Goal: Task Accomplishment & Management: Manage account settings

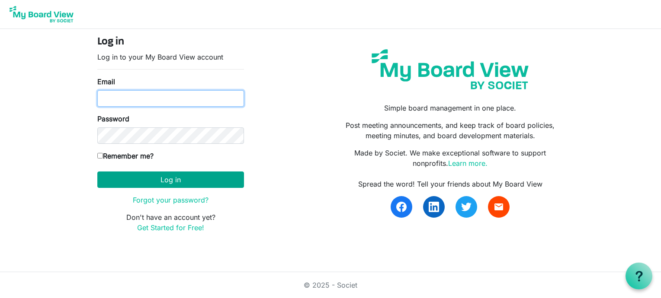
type input "psalmfive@gmail.com"
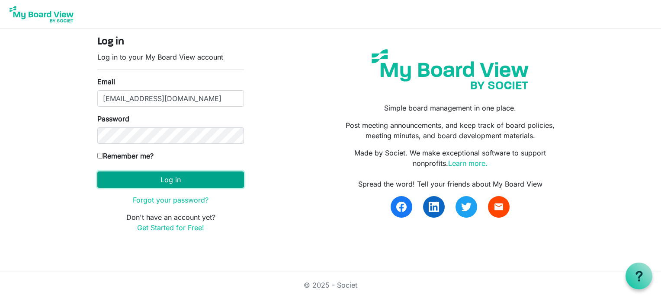
click at [157, 178] on button "Log in" at bounding box center [170, 180] width 147 height 16
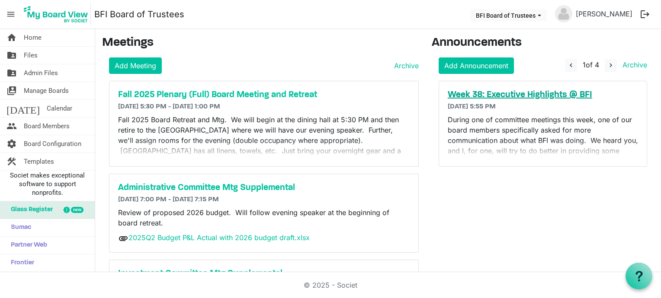
click at [546, 93] on h5 "Week 38: Executive Highlights @ BFI" at bounding box center [542, 95] width 190 height 10
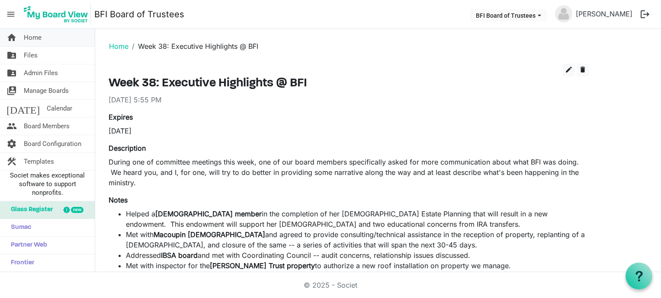
click at [29, 34] on span "Home" at bounding box center [33, 37] width 18 height 17
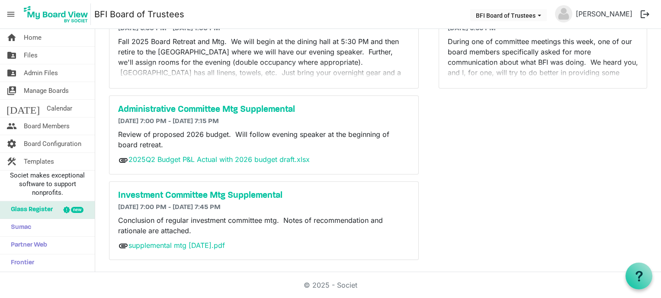
scroll to position [79, 0]
click at [209, 156] on link "2025Q2 Budget P&L Actual with 2026 budget draft.xlsx" at bounding box center [218, 159] width 181 height 9
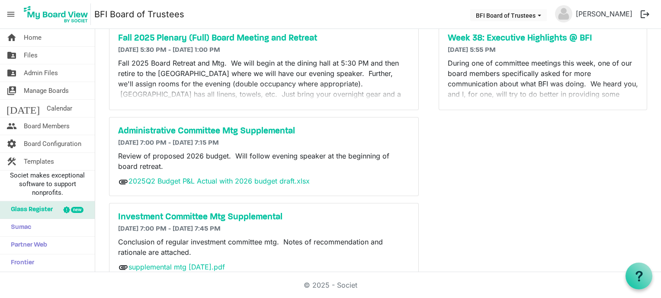
scroll to position [79, 0]
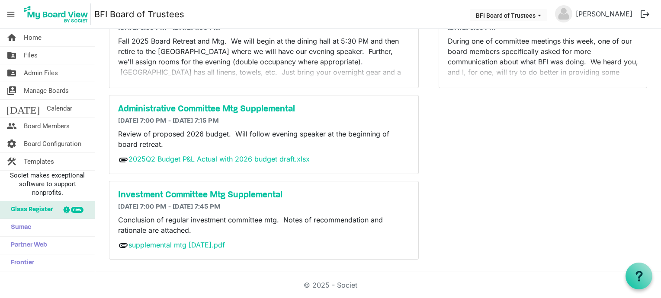
click at [121, 160] on span "attachment" at bounding box center [123, 160] width 10 height 10
click at [142, 159] on link "2025Q2 Budget P&L Actual with 2026 budget draft.xlsx" at bounding box center [218, 159] width 181 height 9
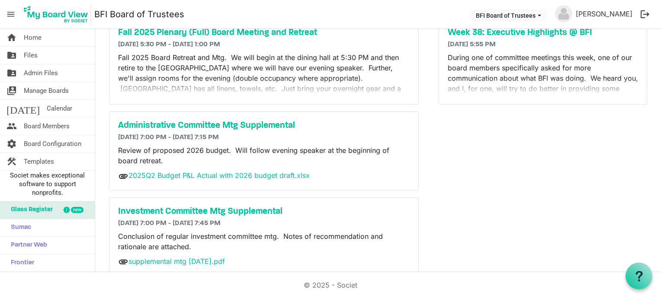
scroll to position [79, 0]
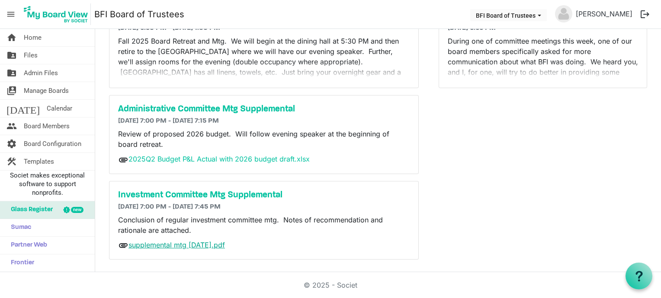
click at [164, 245] on link "supplemental mtg [DATE].pdf" at bounding box center [176, 245] width 96 height 9
click at [156, 244] on link "supplemental mtg [DATE].pdf" at bounding box center [176, 245] width 96 height 9
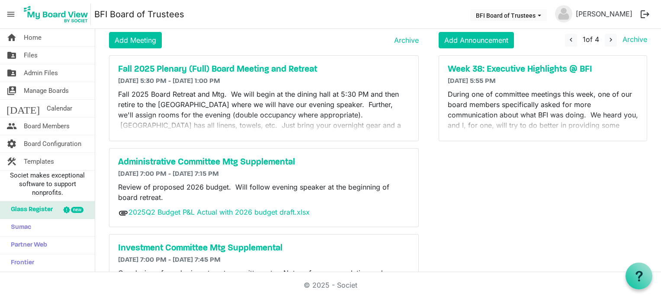
scroll to position [9, 0]
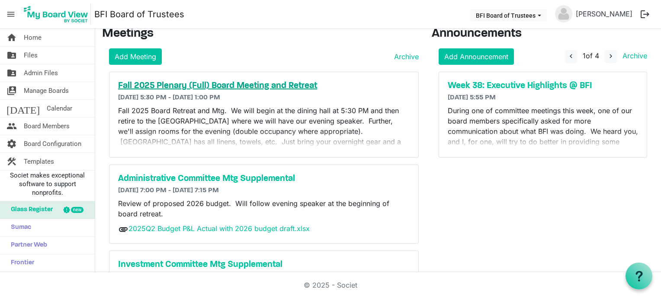
click at [286, 83] on h5 "Fall 2025 Plenary (Full) Board Meeting and Retreat" at bounding box center [263, 86] width 291 height 10
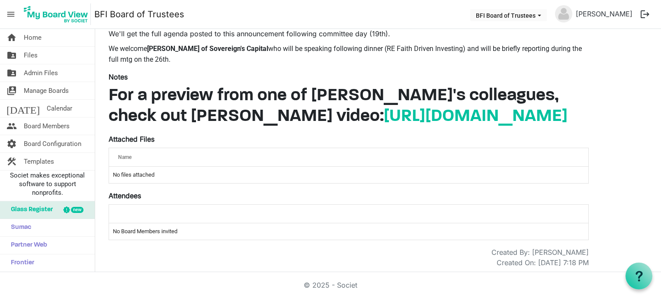
scroll to position [185, 0]
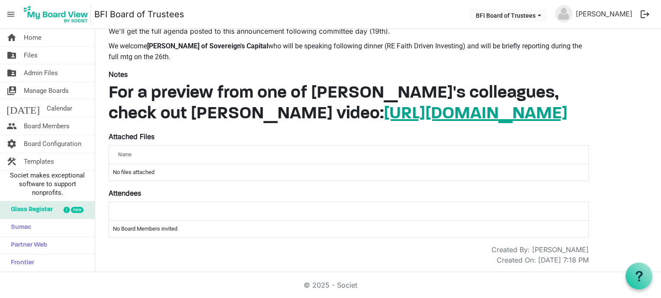
click at [383, 105] on link "[URL][DOMAIN_NAME]" at bounding box center [475, 113] width 184 height 17
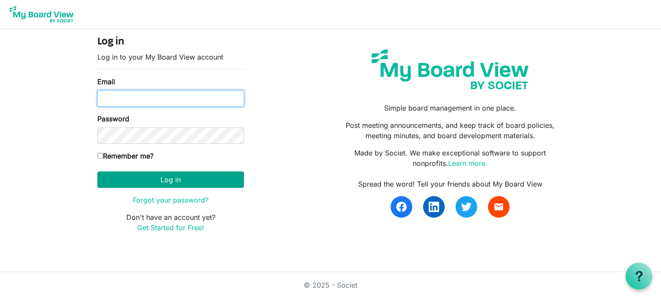
type input "[EMAIL_ADDRESS][DOMAIN_NAME]"
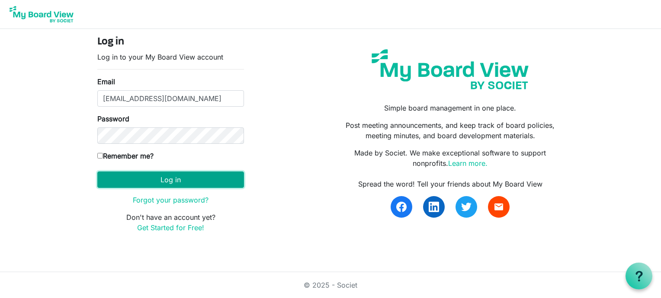
click at [188, 176] on button "Log in" at bounding box center [170, 180] width 147 height 16
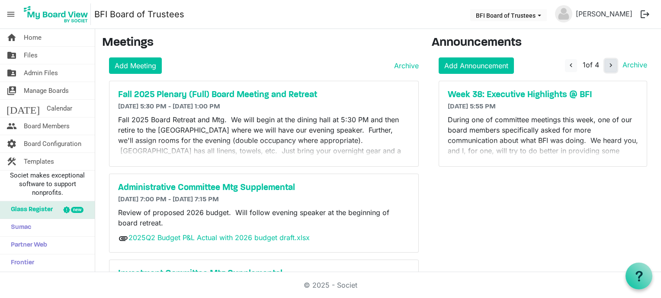
click at [607, 63] on span "navigate_next" at bounding box center [611, 65] width 8 height 8
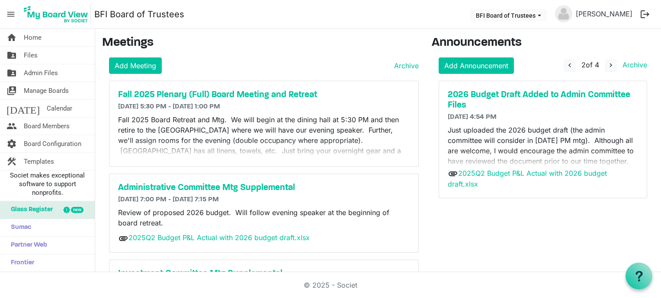
click at [608, 160] on p "Just uploaded the 2026 budget draft (the admin committee will consider in [DATE…" at bounding box center [542, 161] width 190 height 73
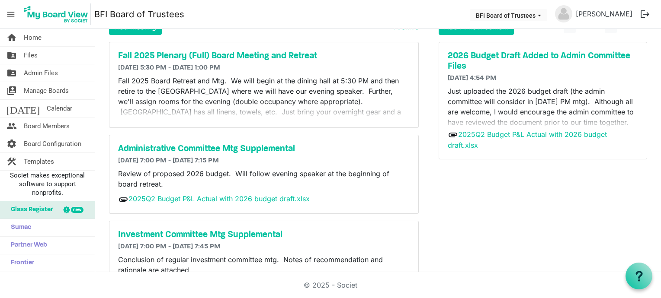
scroll to position [40, 0]
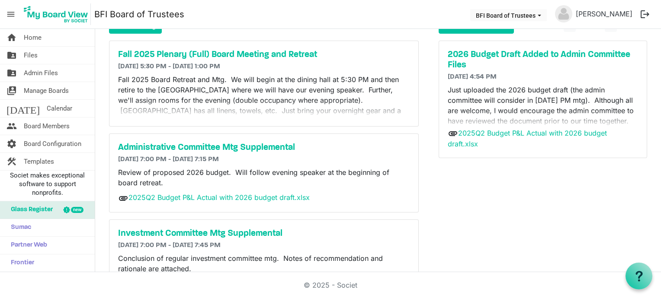
click at [607, 121] on p "Just uploaded the 2026 budget draft (the admin committee will consider in Thurs…" at bounding box center [542, 121] width 190 height 73
click at [600, 108] on p "Just uploaded the 2026 budget draft (the admin committee will consider in Thurs…" at bounding box center [542, 121] width 190 height 73
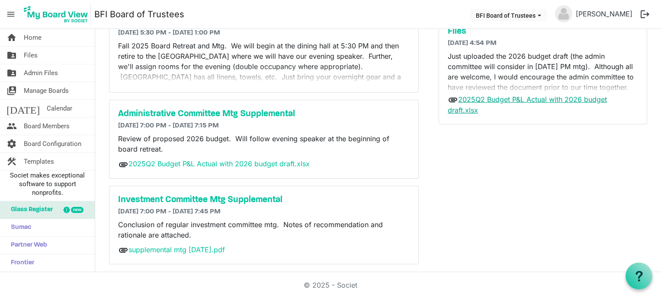
scroll to position [75, 0]
click at [462, 99] on link "2025Q2 Budget P&L Actual with 2026 budget draft.xlsx" at bounding box center [526, 104] width 159 height 20
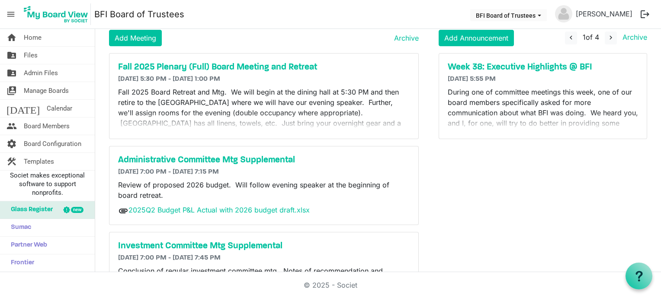
scroll to position [26, 0]
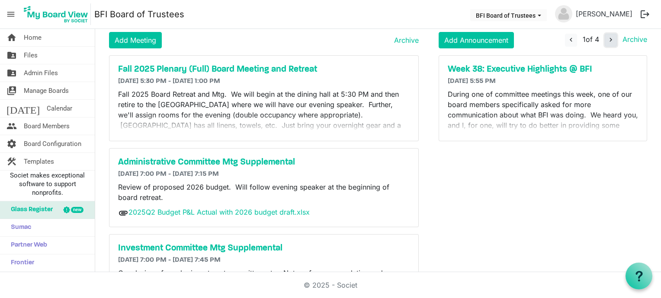
click at [607, 40] on span "navigate_next" at bounding box center [611, 40] width 8 height 8
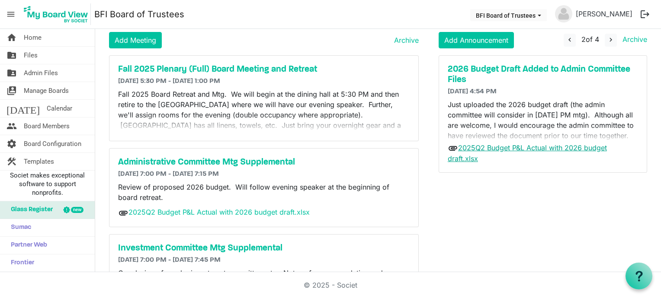
click at [460, 160] on link "2025Q2 Budget P&L Actual with 2026 budget draft.xlsx" at bounding box center [526, 154] width 159 height 20
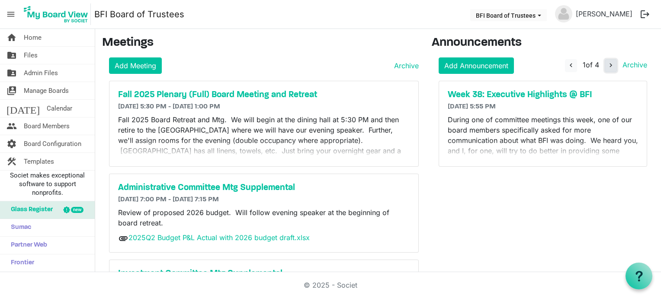
click at [607, 65] on span "navigate_next" at bounding box center [611, 65] width 8 height 8
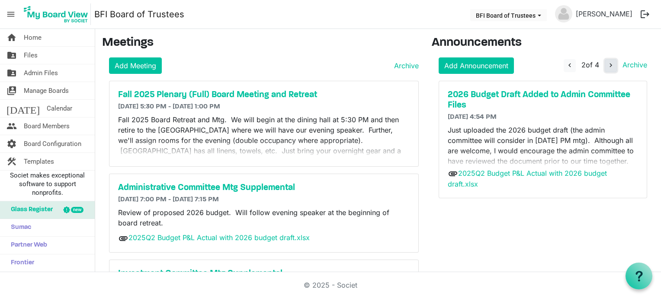
click at [607, 65] on span "navigate_next" at bounding box center [611, 65] width 8 height 8
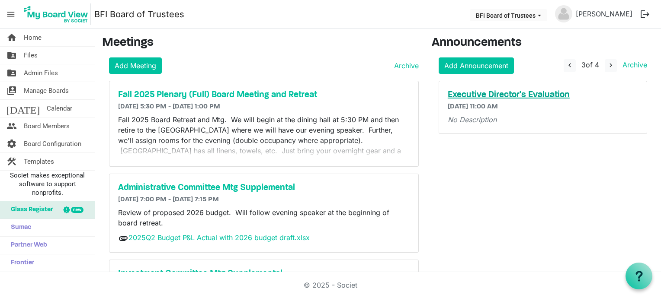
click at [550, 95] on h5 "Executive Director's Evaluation" at bounding box center [542, 95] width 190 height 10
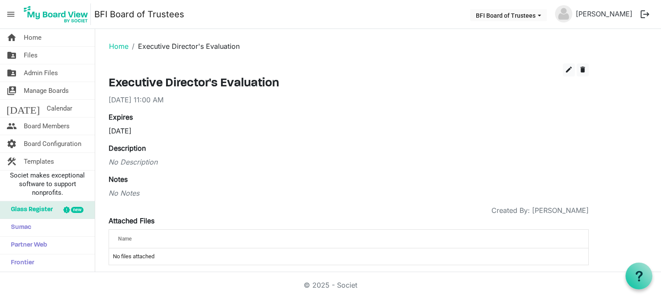
scroll to position [6, 0]
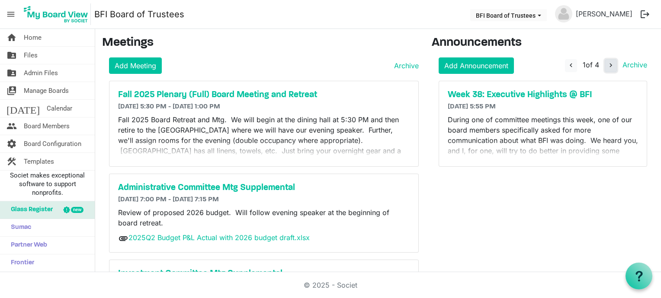
click at [607, 66] on span "navigate_next" at bounding box center [611, 65] width 8 height 8
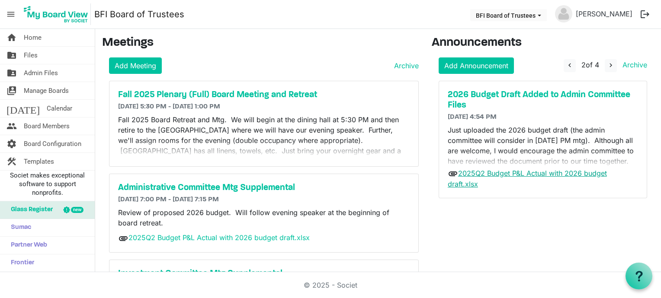
click at [514, 173] on link "2025Q2 Budget P&L Actual with 2026 budget draft.xlsx" at bounding box center [526, 179] width 159 height 20
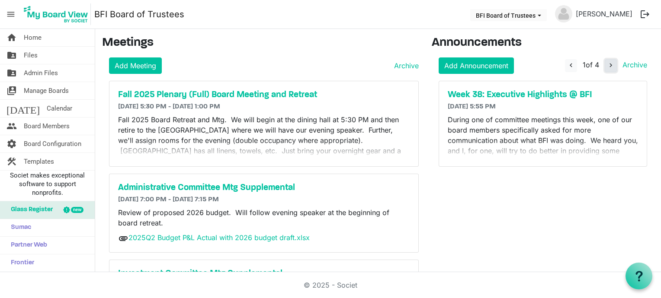
click at [607, 64] on span "navigate_next" at bounding box center [611, 65] width 8 height 8
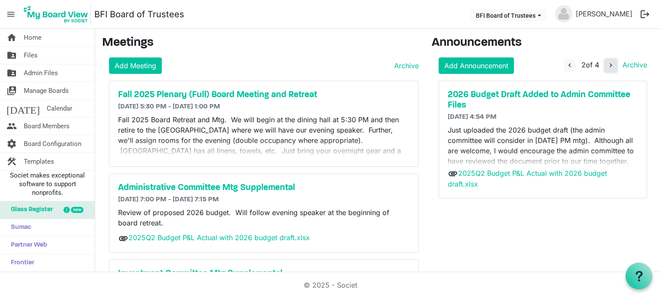
click at [607, 64] on span "navigate_next" at bounding box center [611, 65] width 8 height 8
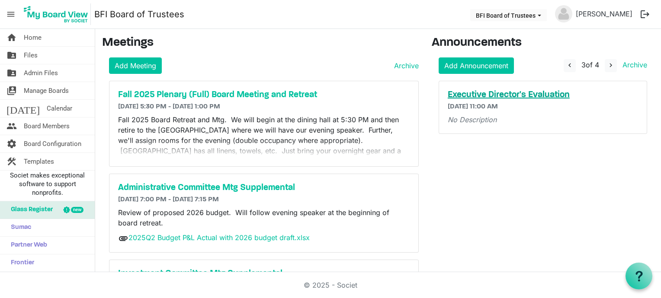
click at [555, 96] on h5 "Executive Director's Evaluation" at bounding box center [542, 95] width 190 height 10
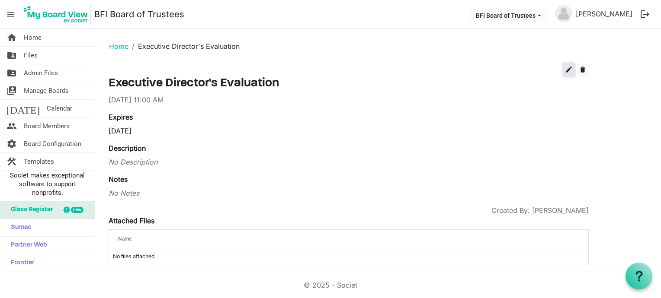
click at [571, 68] on span "edit" at bounding box center [569, 70] width 8 height 8
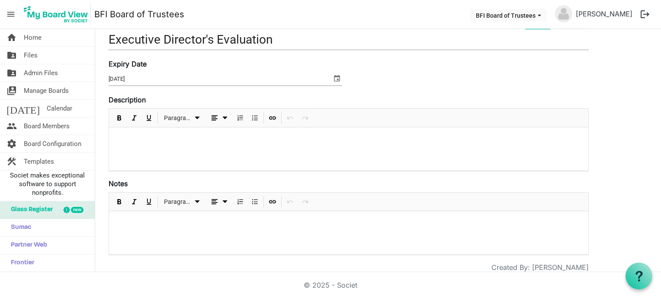
scroll to position [44, 0]
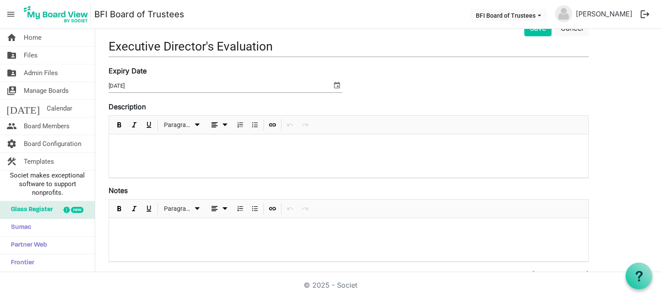
click at [121, 228] on p at bounding box center [348, 229] width 465 height 9
click at [145, 149] on p at bounding box center [348, 145] width 465 height 9
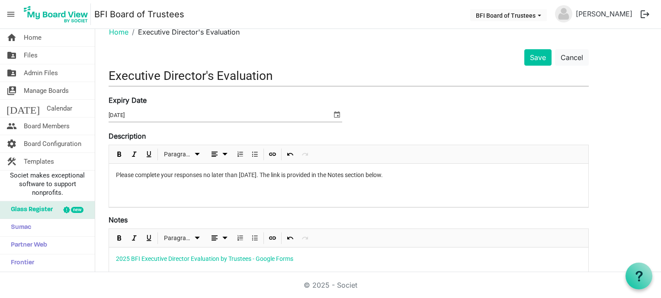
scroll to position [0, 0]
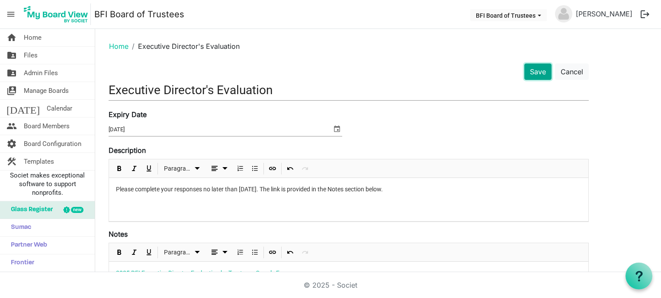
click at [537, 67] on button "Save" at bounding box center [537, 72] width 27 height 16
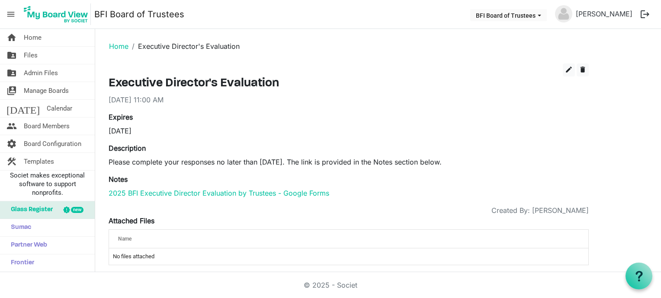
scroll to position [6, 0]
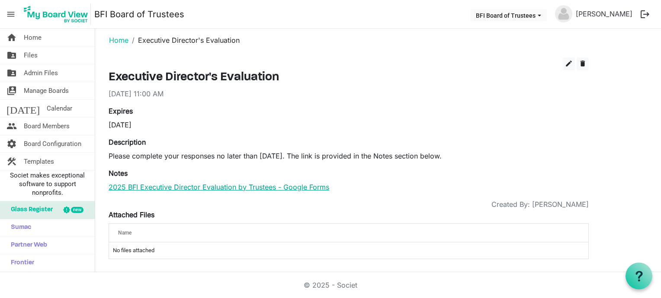
click at [260, 188] on link "2025 BFI Executive Director Evaluation by Trustees - Google Forms" at bounding box center [219, 187] width 220 height 9
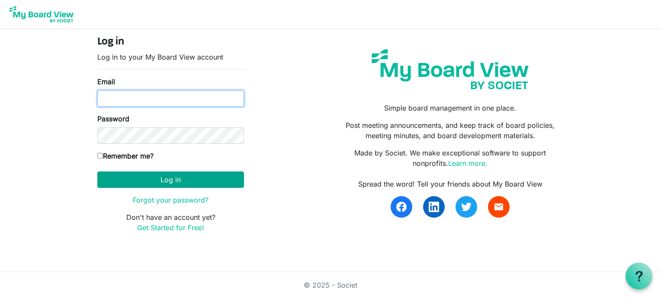
type input "psalmfive@gmail.com"
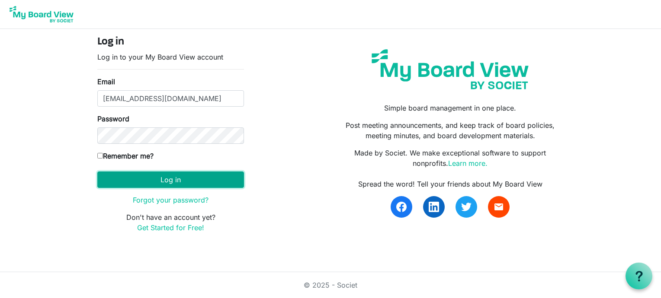
click at [171, 175] on button "Log in" at bounding box center [170, 180] width 147 height 16
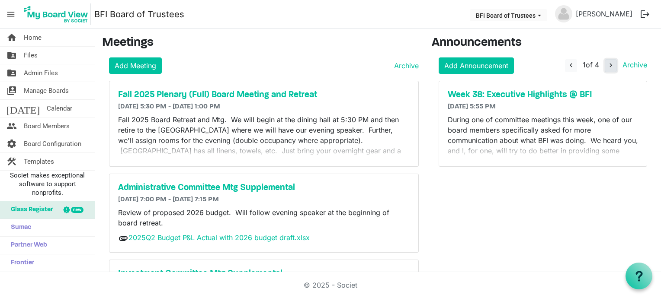
click at [607, 62] on span "navigate_next" at bounding box center [611, 65] width 8 height 8
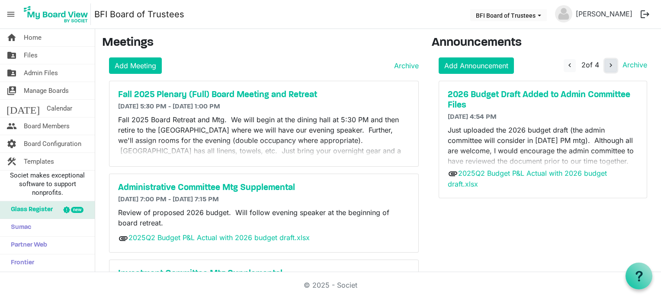
click at [607, 64] on span "navigate_next" at bounding box center [611, 65] width 8 height 8
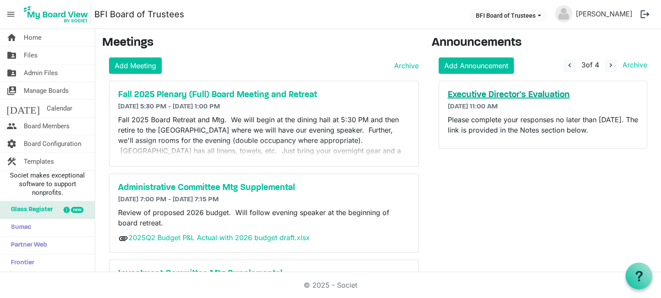
click at [532, 93] on h5 "Executive Director's Evaluation" at bounding box center [542, 95] width 190 height 10
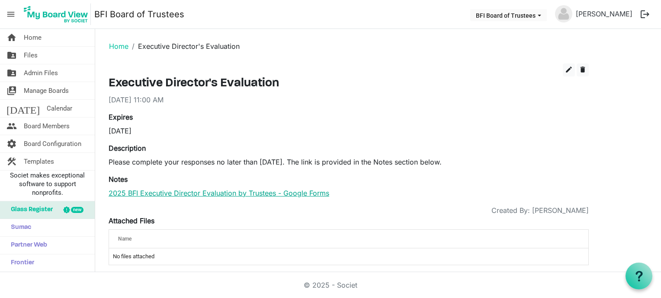
click at [261, 195] on link "2025 BFI Executive Director Evaluation by Trustees - Google Forms" at bounding box center [219, 193] width 220 height 9
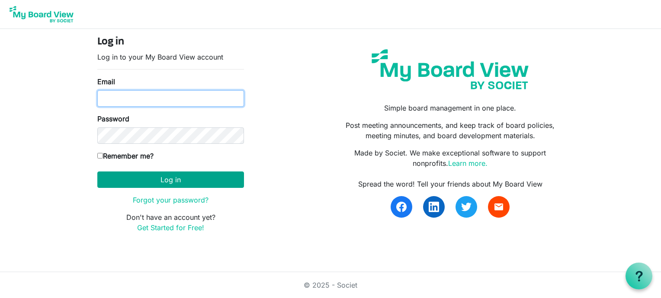
type input "psalmfive@gmail.com"
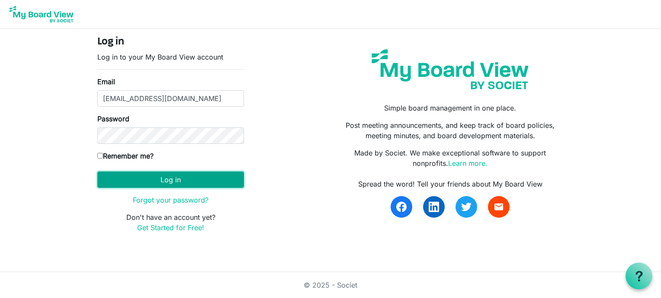
click at [172, 182] on button "Log in" at bounding box center [170, 180] width 147 height 16
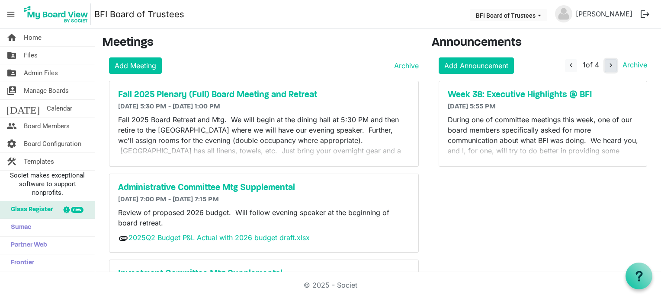
click at [607, 64] on span "navigate_next" at bounding box center [611, 65] width 8 height 8
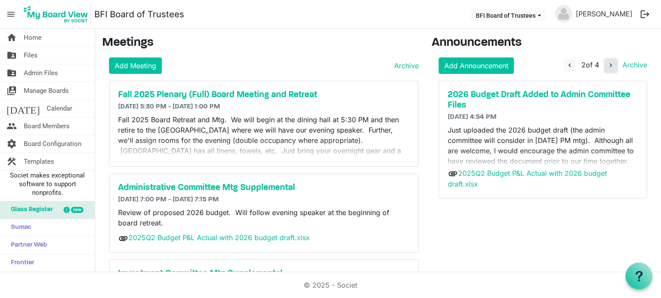
click at [607, 64] on span "navigate_next" at bounding box center [611, 65] width 8 height 8
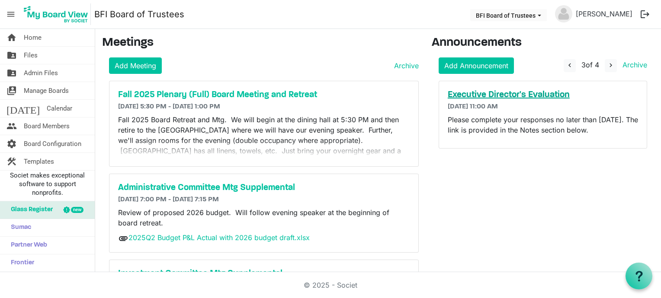
click at [552, 95] on h5 "Executive Director's Evaluation" at bounding box center [542, 95] width 190 height 10
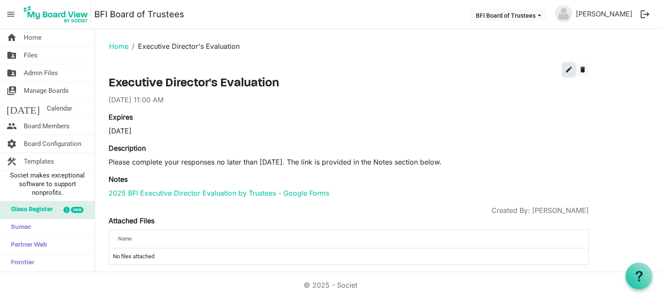
click at [567, 72] on span "edit" at bounding box center [569, 70] width 8 height 8
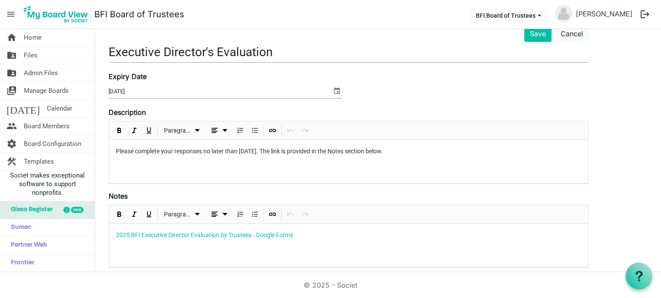
scroll to position [62, 0]
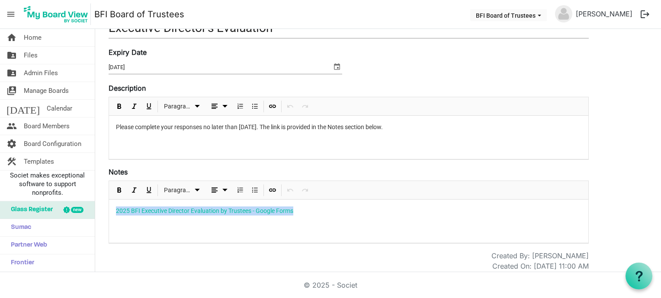
drag, startPoint x: 300, startPoint y: 211, endPoint x: 78, endPoint y: 213, distance: 221.4
click at [78, 213] on div "home Home folder_shared Files folder_shared Admin Files switch_account Manage B…" at bounding box center [330, 150] width 661 height 243
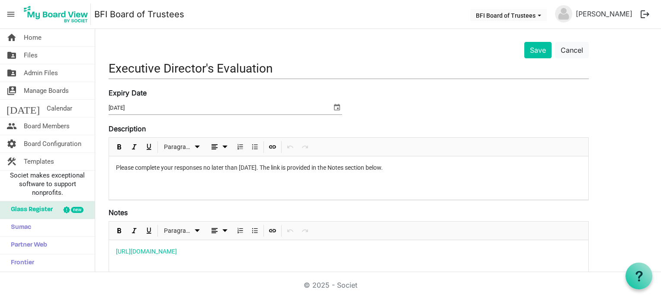
scroll to position [19, 0]
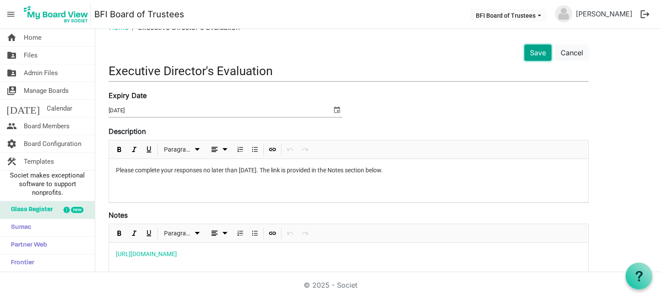
click at [540, 51] on button "Save" at bounding box center [537, 53] width 27 height 16
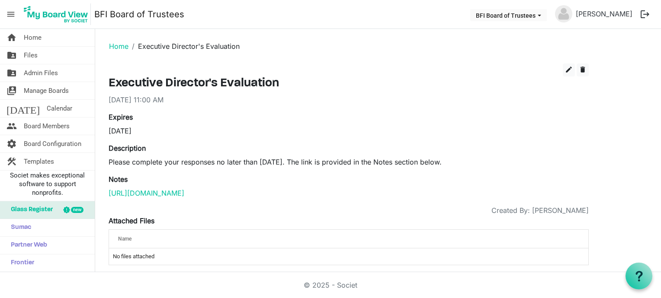
click at [272, 198] on div "edit delete Executive Director's Evaluation 9/19/2025 11:00 AM Expires 9/26/202…" at bounding box center [349, 165] width 480 height 202
click at [184, 189] on link "https://mail.google.com/mail/u/1/#inbox/FMfcgzQcpnVHzMSPcJlHnKhSjqwfqCXt" at bounding box center [147, 193] width 76 height 9
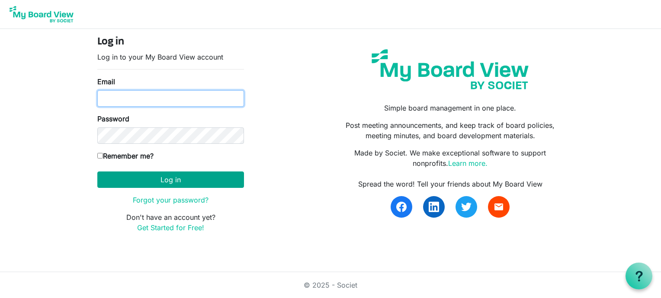
type input "[EMAIL_ADDRESS][DOMAIN_NAME]"
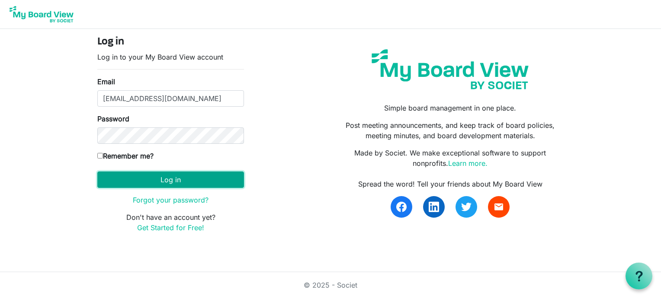
click at [176, 182] on button "Log in" at bounding box center [170, 180] width 147 height 16
click at [177, 182] on button "Log in" at bounding box center [170, 180] width 147 height 16
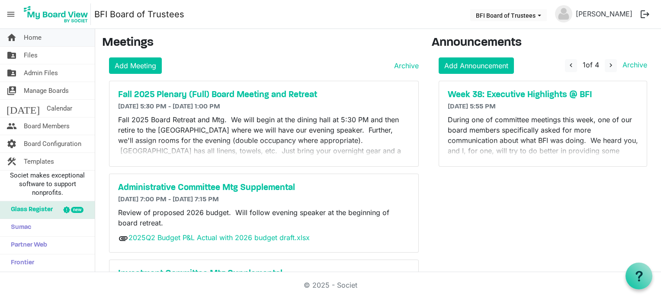
click at [40, 39] on span "Home" at bounding box center [33, 37] width 18 height 17
click at [58, 125] on span "Board Members" at bounding box center [47, 126] width 46 height 17
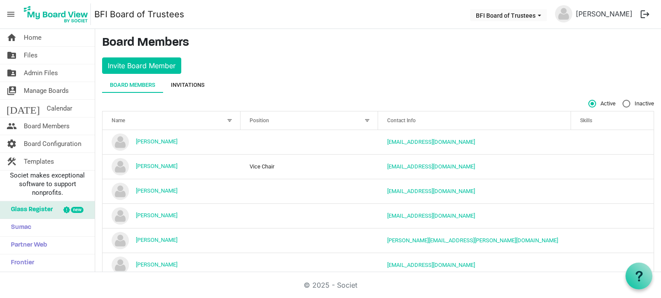
click at [195, 83] on div "Invitations" at bounding box center [188, 85] width 34 height 9
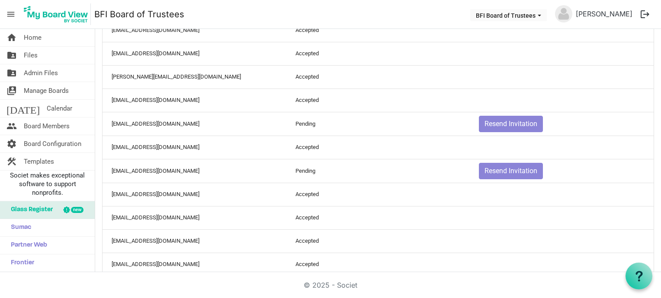
scroll to position [316, 0]
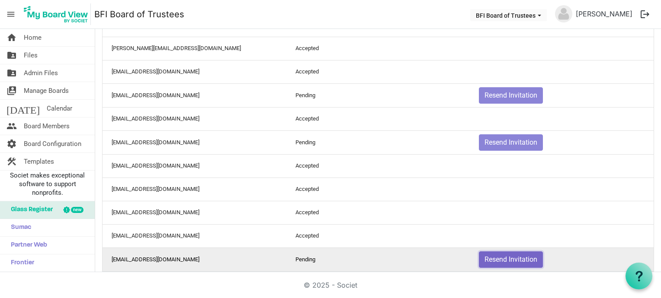
click at [508, 260] on button "Resend Invitation" at bounding box center [511, 260] width 64 height 16
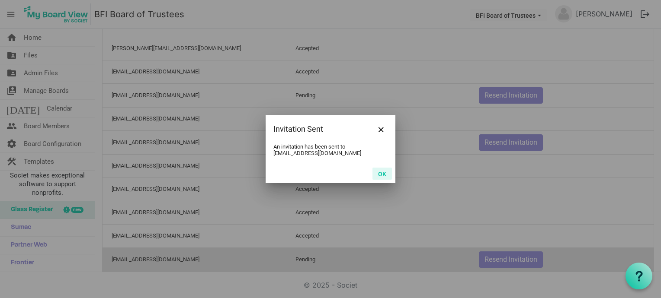
click at [385, 171] on button "OK" at bounding box center [381, 174] width 19 height 12
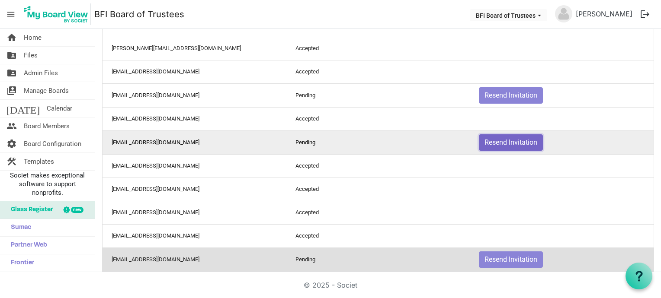
click at [497, 138] on button "Resend Invitation" at bounding box center [511, 142] width 64 height 16
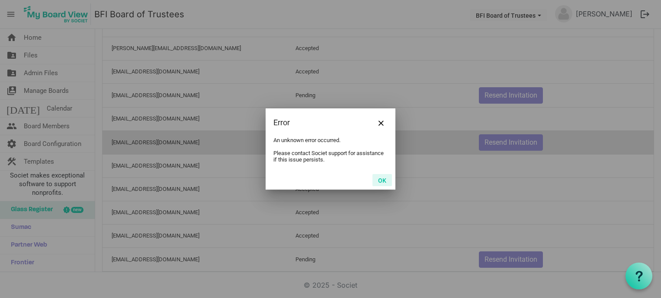
click at [377, 182] on button "OK" at bounding box center [381, 180] width 19 height 12
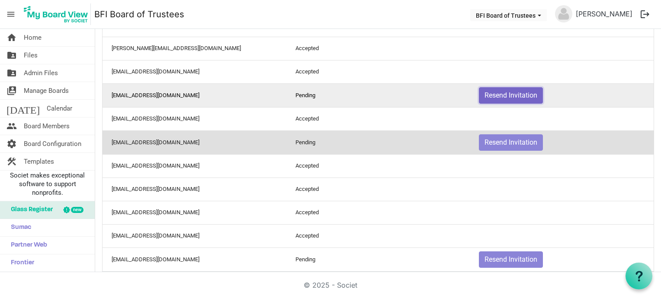
click at [498, 94] on button "Resend Invitation" at bounding box center [511, 95] width 64 height 16
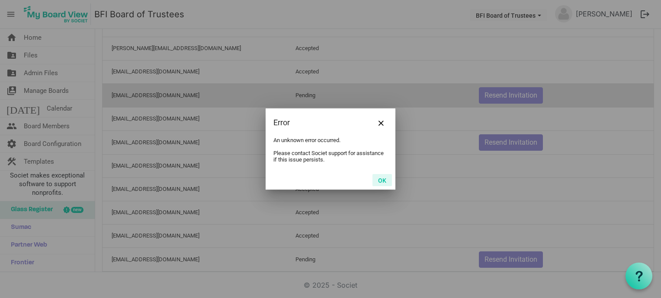
click at [380, 180] on button "OK" at bounding box center [381, 180] width 19 height 12
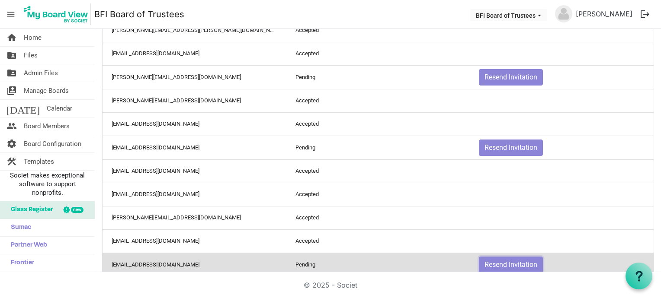
scroll to position [143, 0]
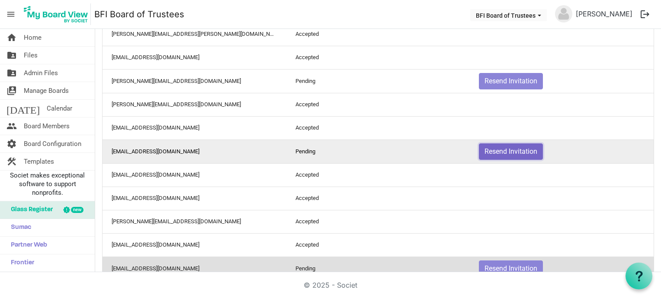
click at [509, 150] on button "Resend Invitation" at bounding box center [511, 152] width 64 height 16
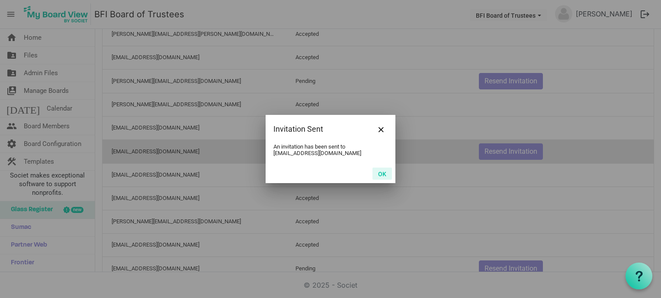
click at [382, 173] on button "OK" at bounding box center [381, 174] width 19 height 12
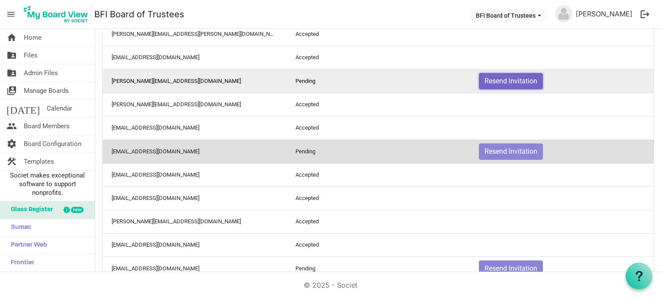
click at [499, 85] on button "Resend Invitation" at bounding box center [511, 81] width 64 height 16
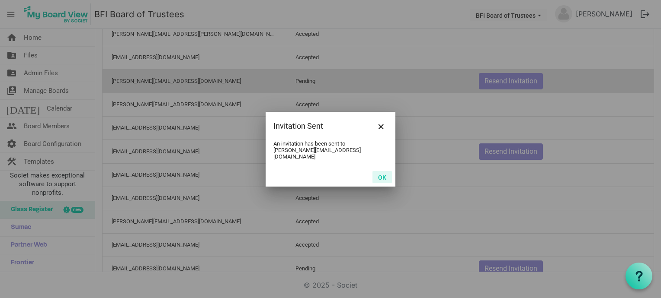
click at [382, 176] on button "OK" at bounding box center [381, 177] width 19 height 12
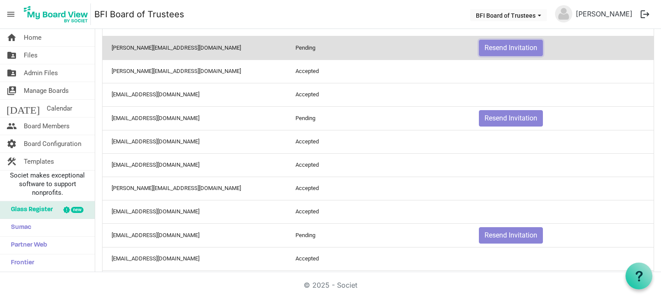
scroll to position [0, 0]
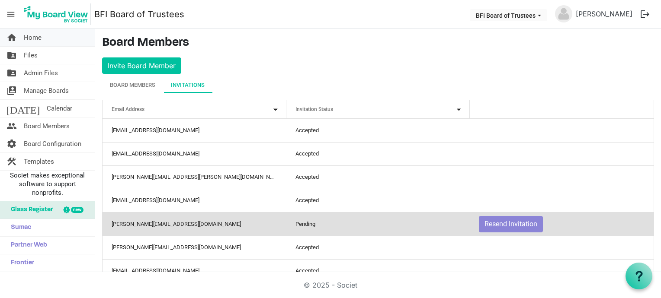
click at [38, 37] on span "Home" at bounding box center [33, 37] width 18 height 17
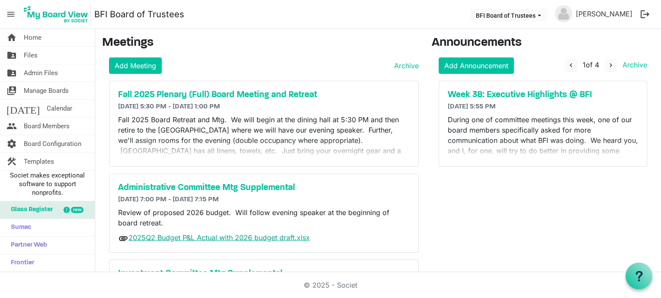
click at [263, 238] on link "2025Q2 Budget P&L Actual with 2026 budget draft.xlsx" at bounding box center [218, 237] width 181 height 9
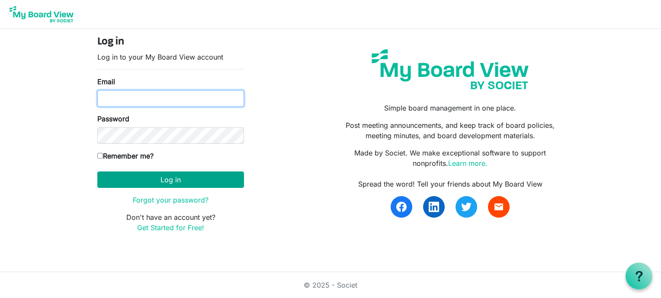
type input "[EMAIL_ADDRESS][DOMAIN_NAME]"
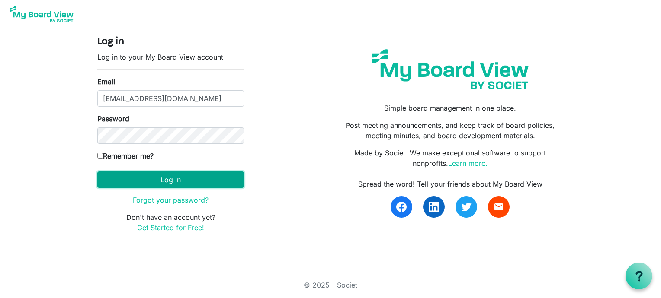
click at [195, 182] on button "Log in" at bounding box center [170, 180] width 147 height 16
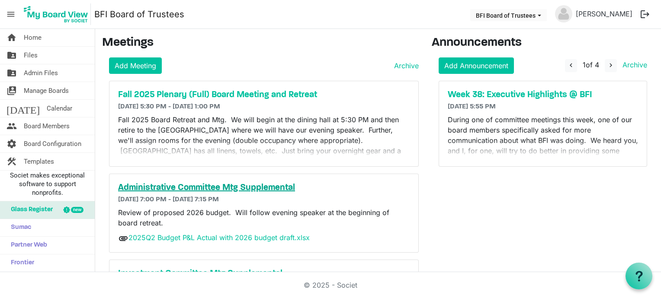
click at [252, 185] on h5 "Administrative Committee Mtg Supplemental" at bounding box center [263, 188] width 291 height 10
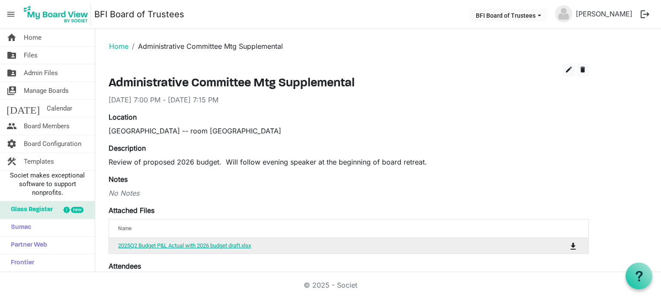
click at [234, 246] on link "2025Q2 Budget P&L Actual with 2026 budget draft.xlsx" at bounding box center [184, 246] width 133 height 6
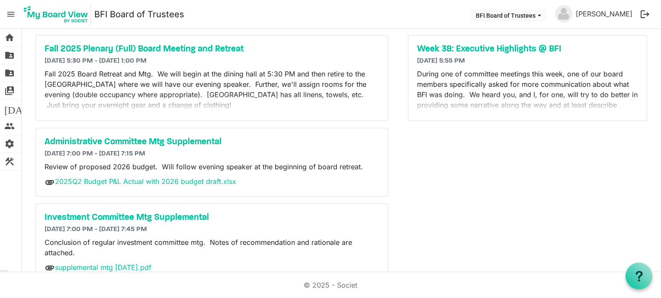
scroll to position [68, 0]
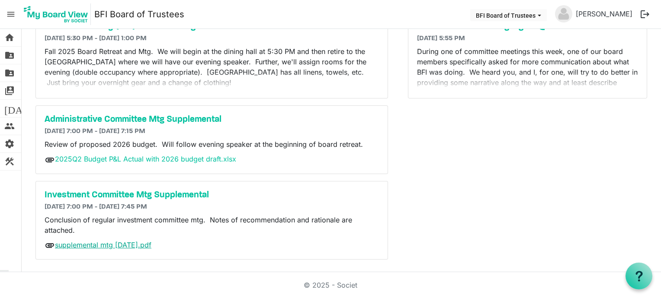
click at [125, 244] on link "supplemental mtg 25 sep 2025.pdf" at bounding box center [103, 245] width 96 height 9
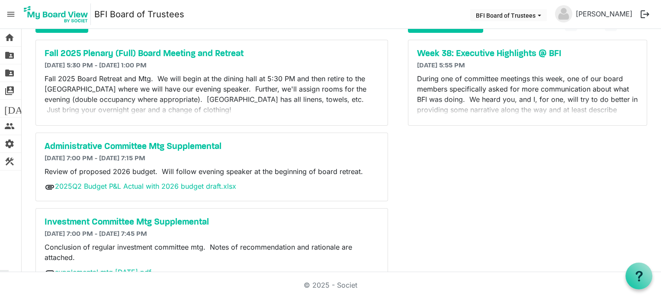
scroll to position [0, 0]
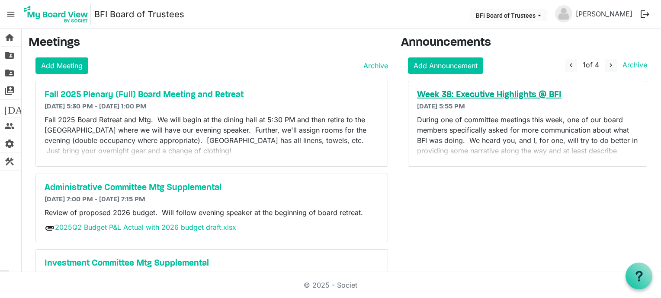
click at [517, 91] on h5 "Week 38: Executive Highlights @ BFI" at bounding box center [527, 95] width 221 height 10
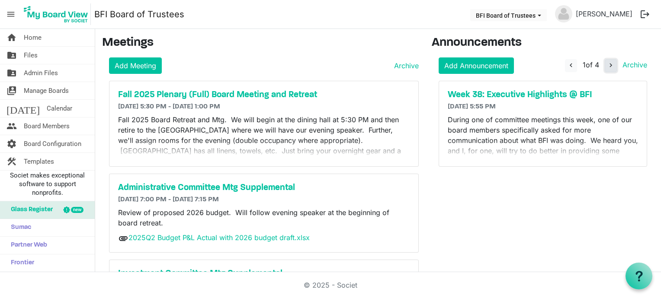
click at [604, 63] on button "navigate_next" at bounding box center [610, 65] width 12 height 13
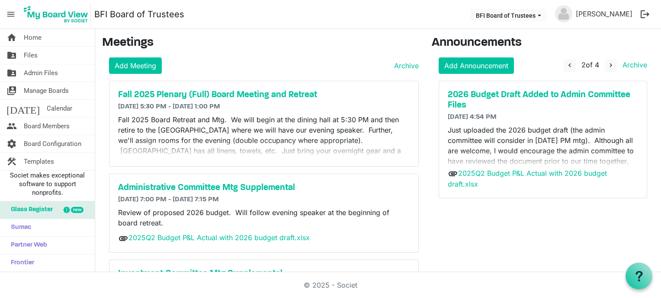
click at [486, 167] on p "Just uploaded the 2026 budget draft (the admin committee will consider in Thurs…" at bounding box center [542, 161] width 190 height 73
click at [485, 172] on link "2025Q2 Budget P&L Actual with 2026 budget draft.xlsx" at bounding box center [526, 179] width 159 height 20
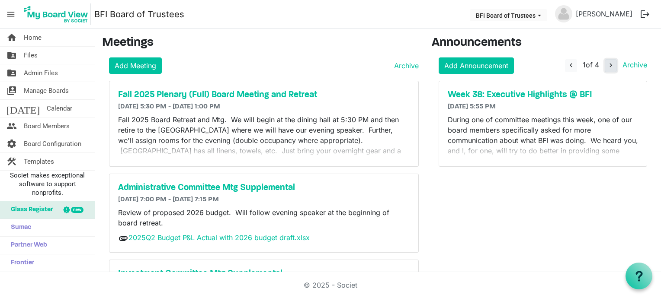
click at [607, 64] on span "navigate_next" at bounding box center [611, 65] width 8 height 8
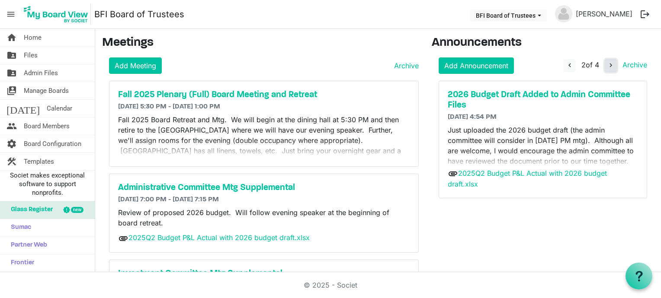
click at [607, 64] on span "navigate_next" at bounding box center [611, 65] width 8 height 8
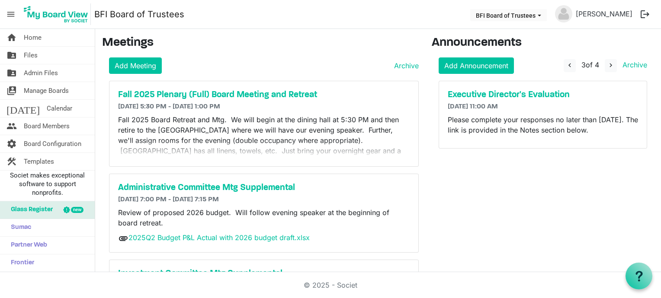
click at [553, 88] on div "Executive Director's Evaluation 9/19/2025 11:00 AM Please complete your respons…" at bounding box center [543, 114] width 208 height 67
click at [550, 97] on h5 "Executive Director's Evaluation" at bounding box center [542, 95] width 190 height 10
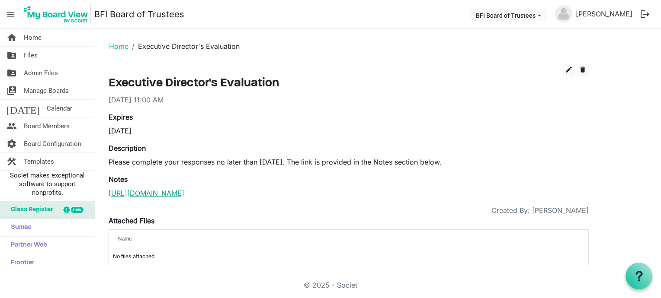
click at [184, 192] on link "https://mail.google.com/mail/u/1/#inbox/FMfcgzQcpnVHzMSPcJlHnKhSjqwfqCXt" at bounding box center [147, 193] width 76 height 9
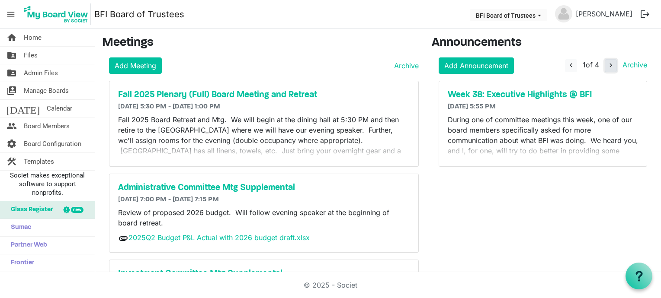
click at [607, 61] on span "navigate_next" at bounding box center [611, 65] width 8 height 8
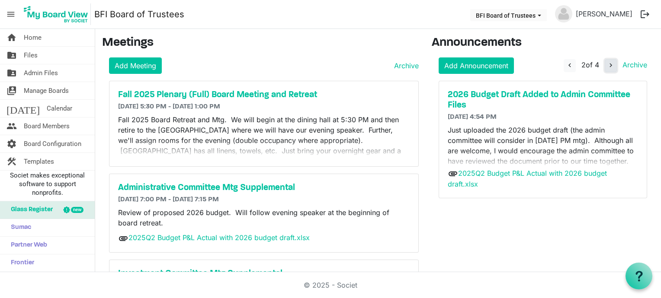
click at [607, 61] on span "navigate_next" at bounding box center [611, 65] width 8 height 8
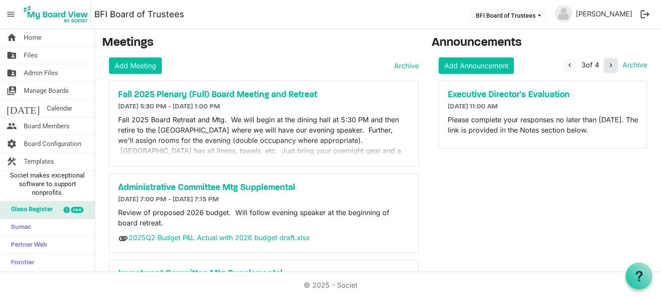
click at [607, 61] on span "navigate_next" at bounding box center [611, 65] width 8 height 8
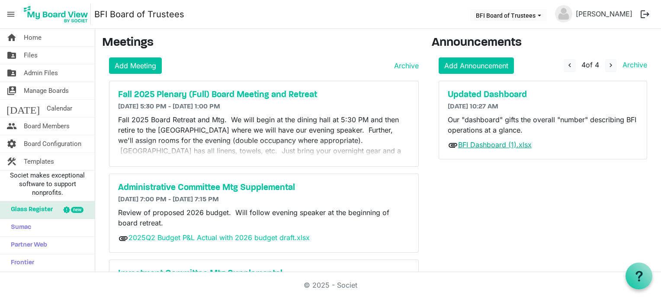
click at [498, 143] on link "BFI Dashboard (1).xlsx" at bounding box center [494, 145] width 73 height 9
click at [575, 201] on div "Announcements Add Announcement navigate_before 4 of 4 navigate_next Archive Wee…" at bounding box center [542, 191] width 235 height 310
click at [33, 52] on span "Files" at bounding box center [31, 55] width 14 height 17
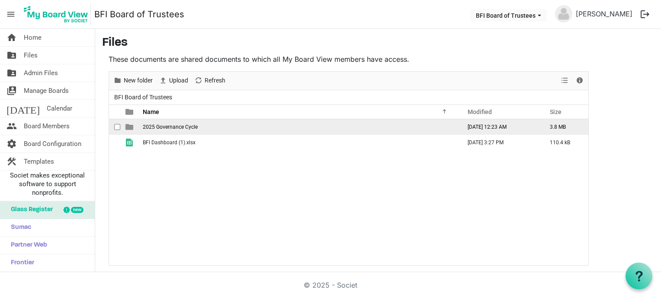
click at [164, 124] on span "2025 Governance Cycle" at bounding box center [170, 127] width 55 height 6
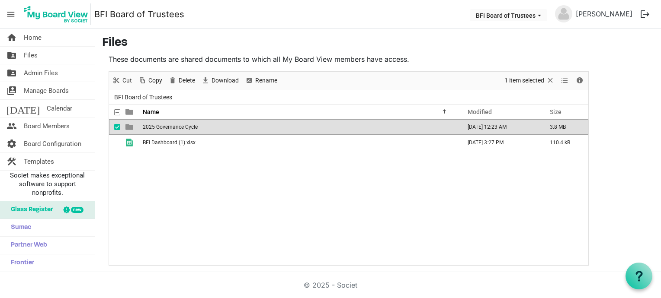
click at [164, 124] on span "2025 Governance Cycle" at bounding box center [170, 127] width 55 height 6
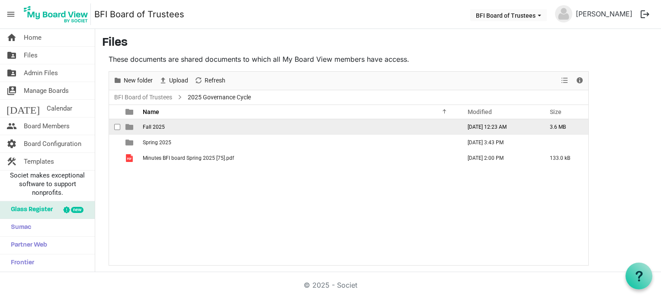
click at [164, 124] on td "Fall 2025" at bounding box center [299, 127] width 318 height 16
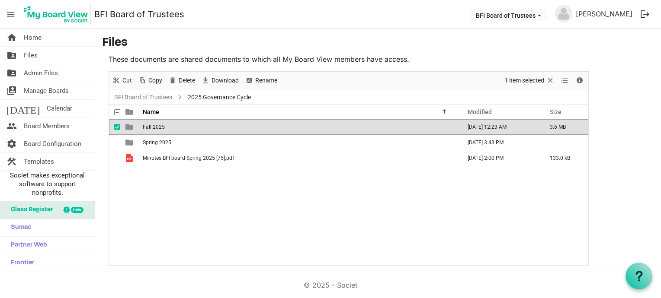
click at [164, 124] on td "Fall 2025" at bounding box center [299, 127] width 318 height 16
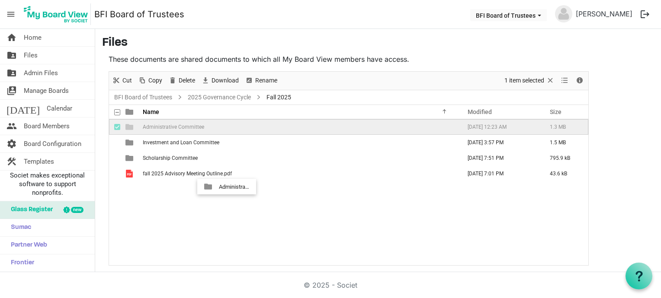
drag, startPoint x: 164, startPoint y: 124, endPoint x: 255, endPoint y: 275, distance: 175.5
click at [255, 272] on body "menu BFI Board of Trustees BFI Board of Trustees [PERSON_NAME] logout home Home…" at bounding box center [330, 136] width 661 height 272
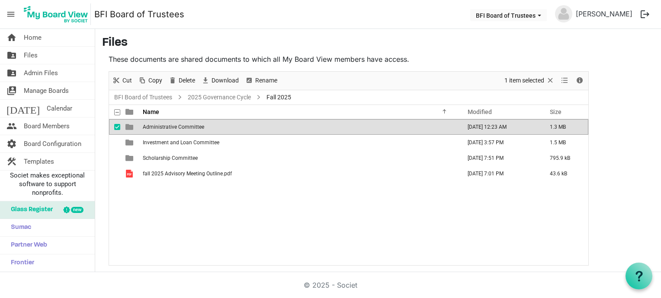
click at [255, 275] on div "© 2025 - Societ" at bounding box center [330, 285] width 493 height 26
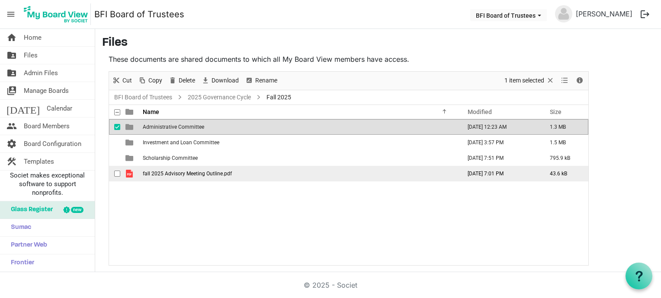
click at [205, 175] on span "fall 2025 Advisory Meeting Outline.pdf" at bounding box center [187, 174] width 89 height 6
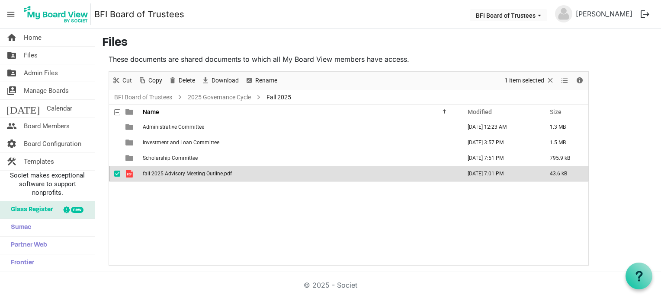
click at [205, 175] on span "fall 2025 Advisory Meeting Outline.pdf" at bounding box center [187, 174] width 89 height 6
click at [235, 239] on div "Administrative Committee [DATE] 12:23 AM 1.3 MB Investment and Loan Committee […" at bounding box center [348, 192] width 479 height 146
